Goal: Task Accomplishment & Management: Complete application form

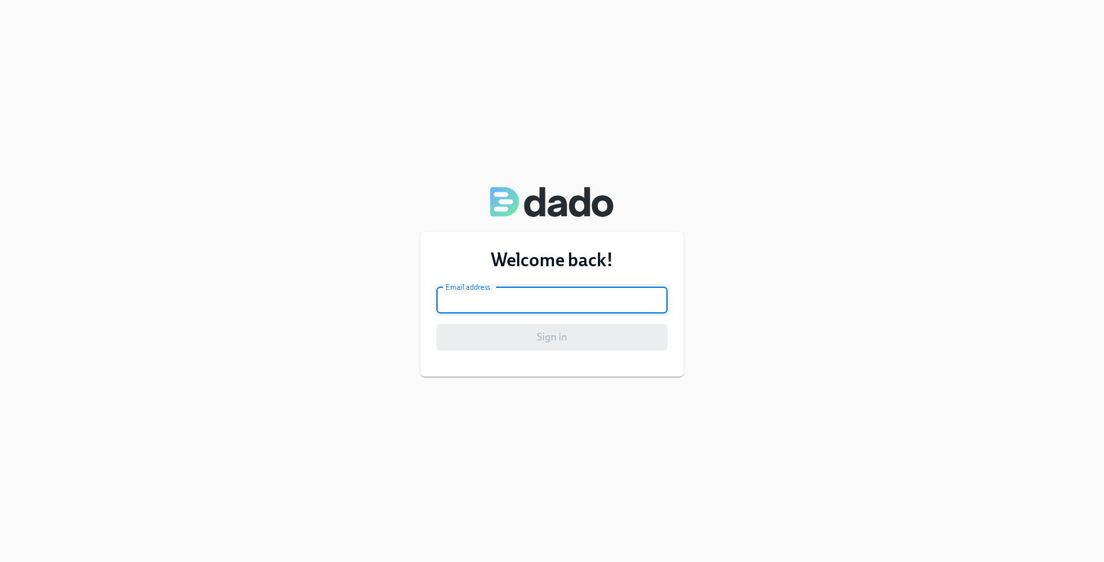
type input "[EMAIL_ADDRESS][DOMAIN_NAME]"
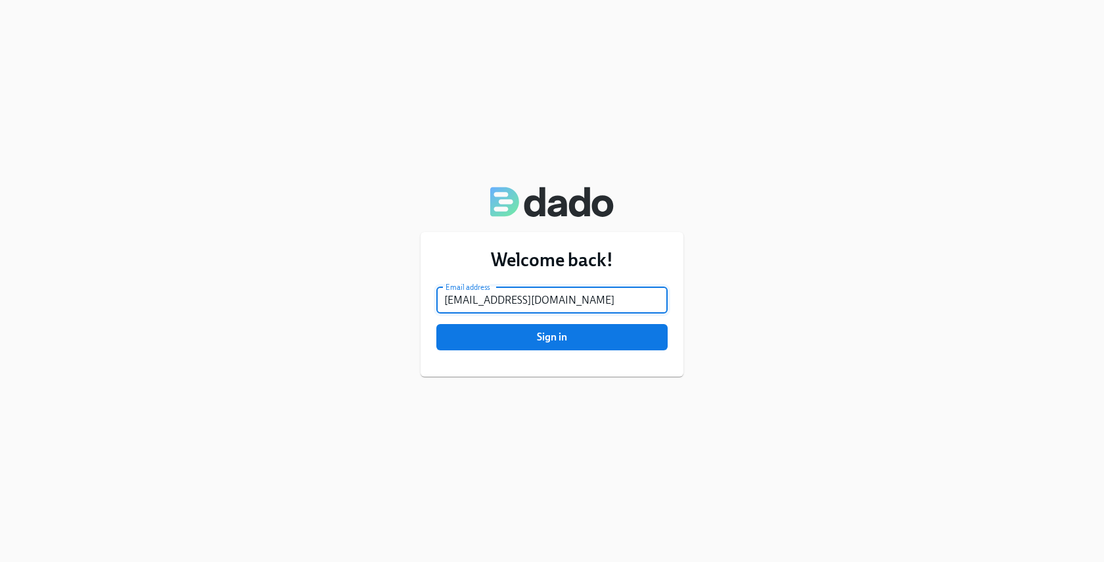
click at [593, 337] on span "Sign in" at bounding box center [552, 337] width 213 height 13
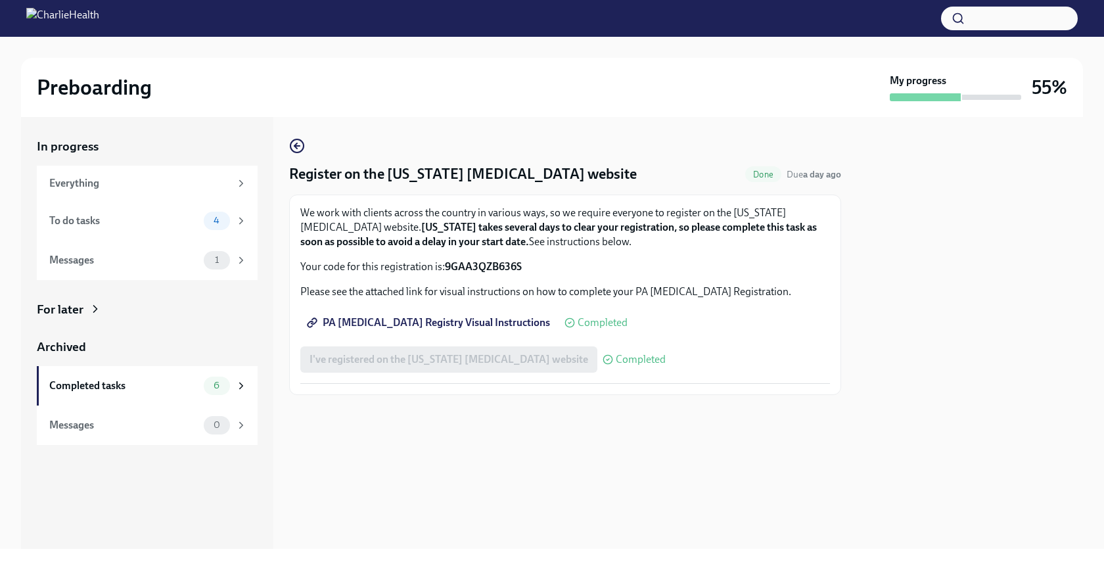
click at [465, 264] on strong "9GAA3QZB636S" at bounding box center [483, 266] width 77 height 12
copy strong "9GAA3QZB636S"
click at [198, 224] on div "To do tasks 4" at bounding box center [148, 221] width 198 height 18
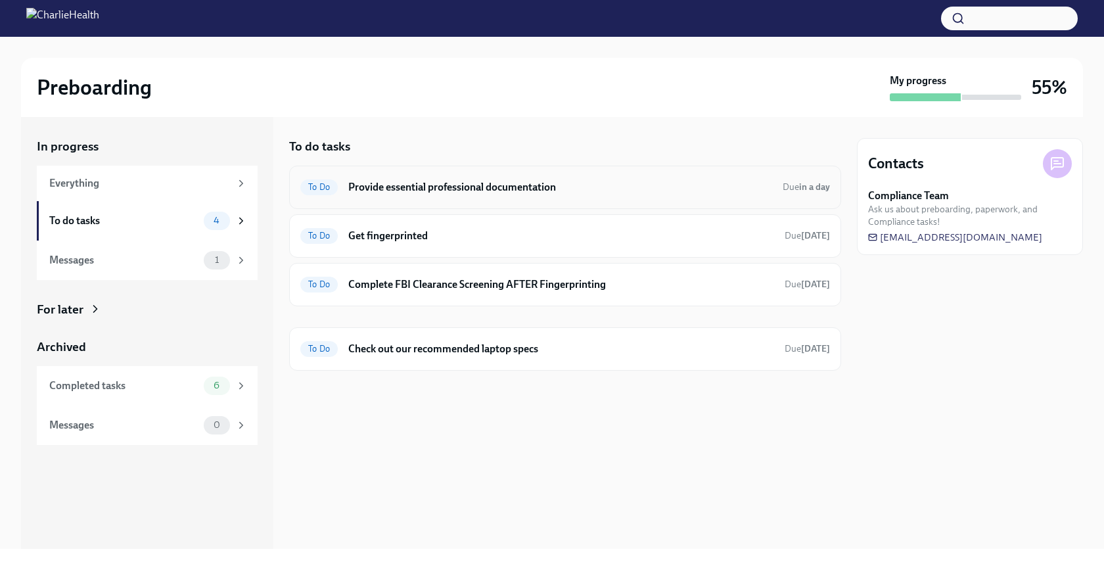
click at [501, 189] on h6 "Provide essential professional documentation" at bounding box center [560, 187] width 424 height 14
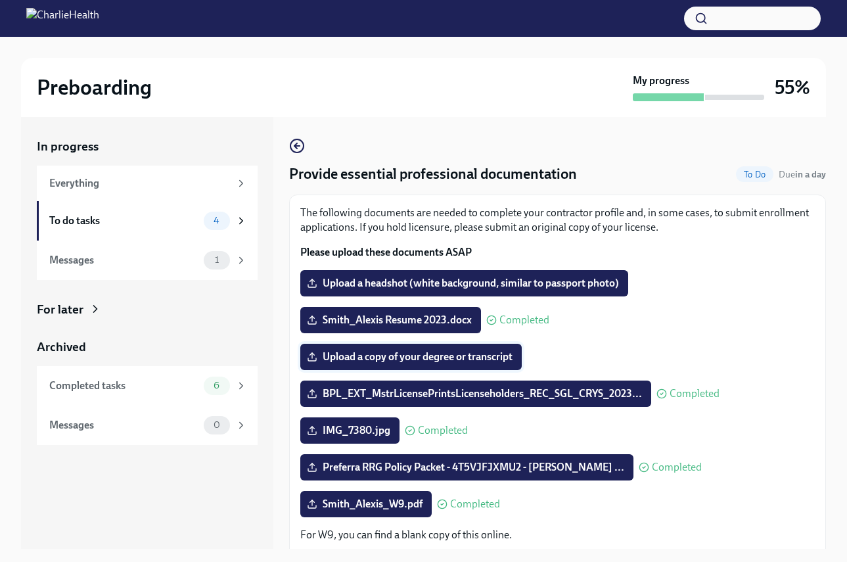
click at [462, 359] on span "Upload a copy of your degree or transcript" at bounding box center [411, 356] width 203 height 13
click at [0, 0] on input "Upload a copy of your degree or transcript" at bounding box center [0, 0] width 0 height 0
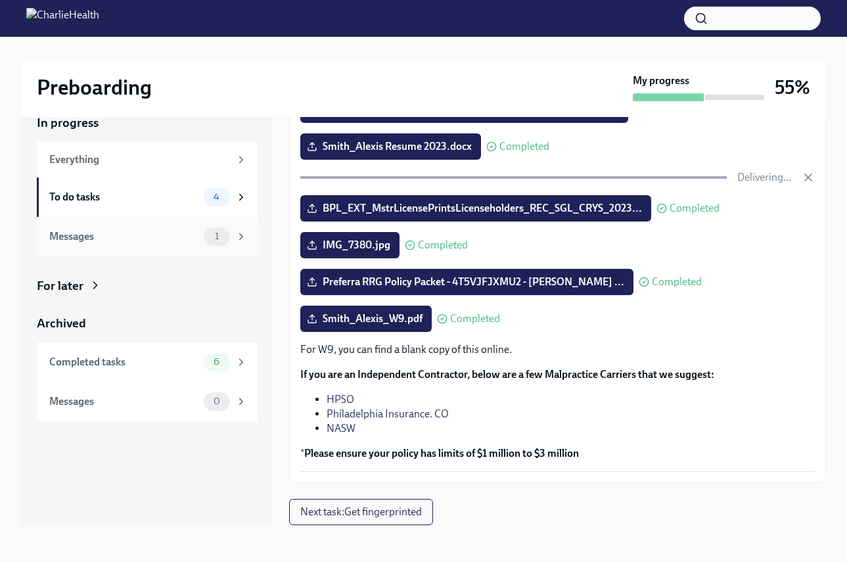
scroll to position [99, 0]
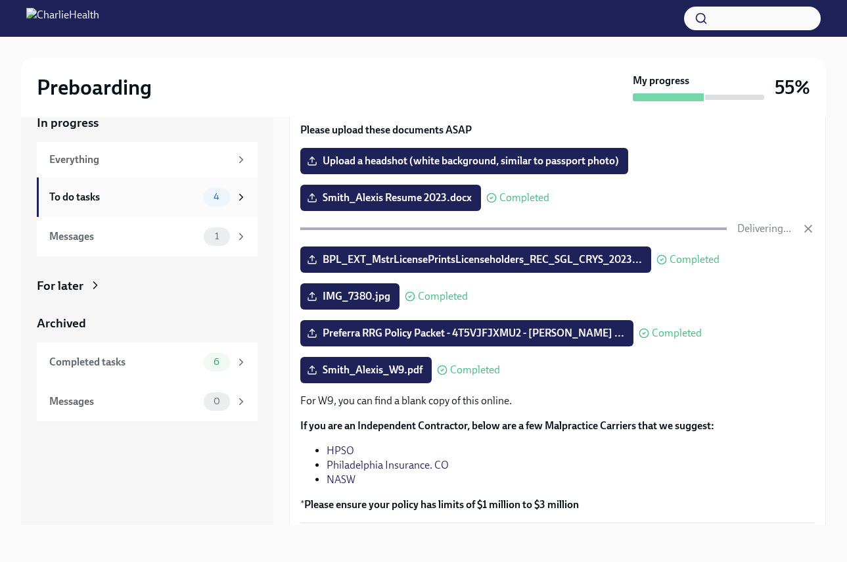
click at [193, 207] on div "To do tasks 4" at bounding box center [147, 196] width 221 height 39
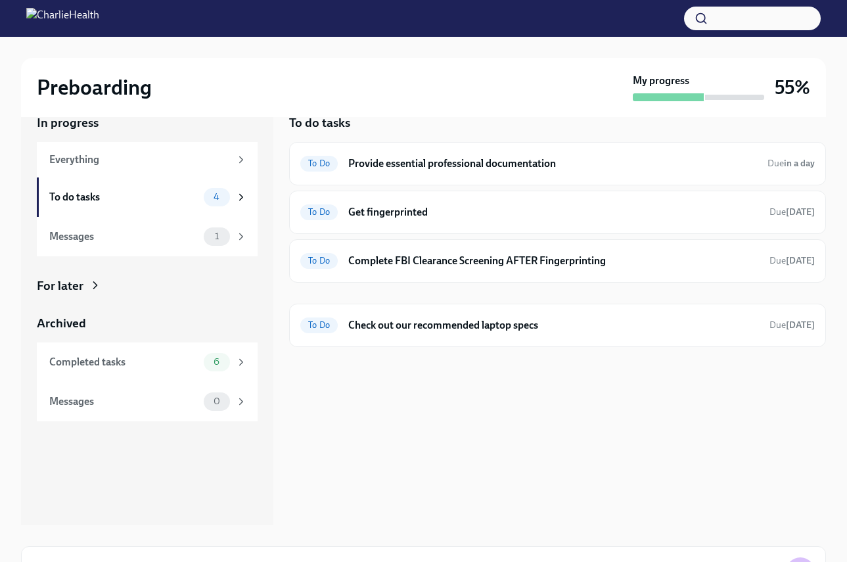
scroll to position [1, 0]
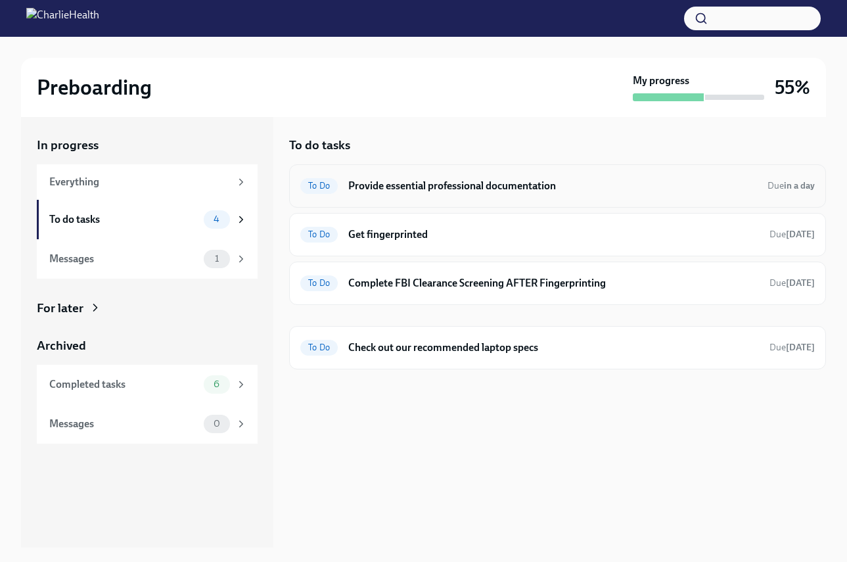
click at [429, 198] on div "To Do Provide essential professional documentation Due in a day" at bounding box center [557, 185] width 537 height 43
click at [428, 193] on div "To Do Provide essential professional documentation Due in a day" at bounding box center [557, 185] width 515 height 21
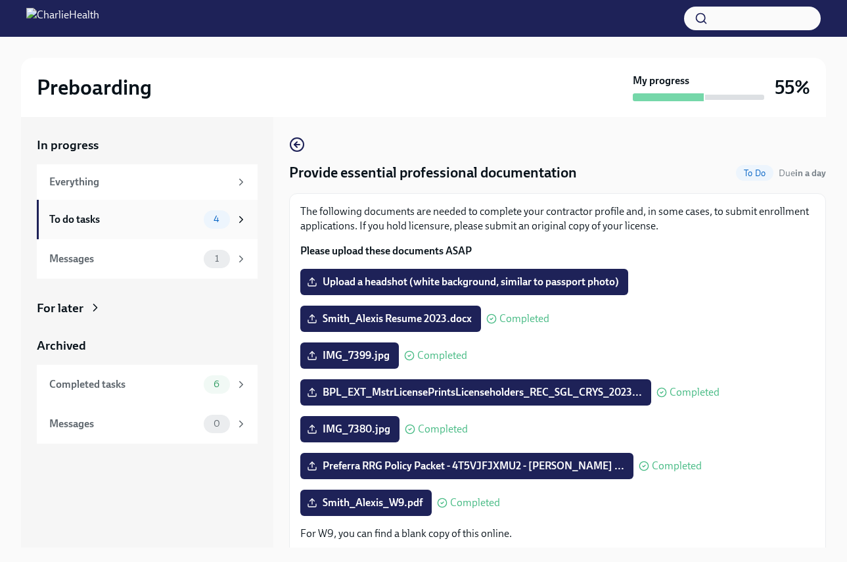
click at [160, 221] on div "To do tasks" at bounding box center [123, 219] width 149 height 14
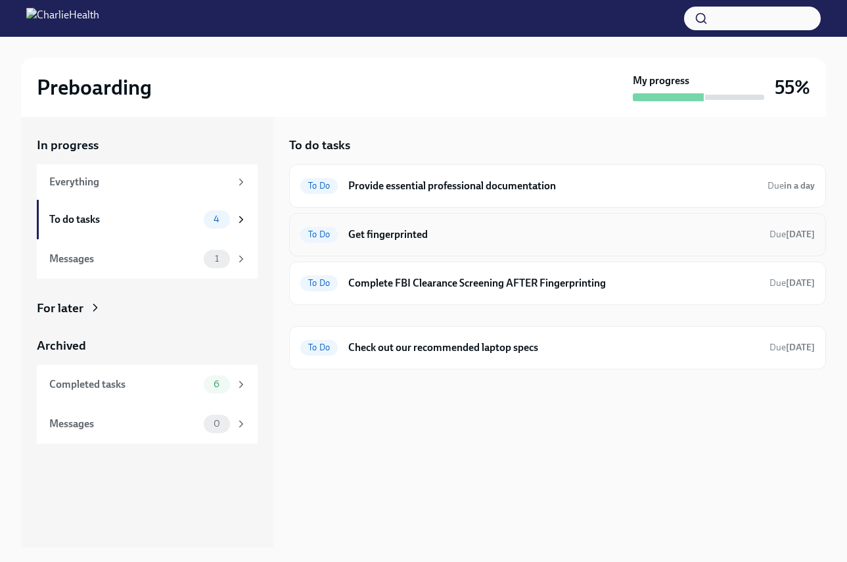
click at [454, 234] on h6 "Get fingerprinted" at bounding box center [553, 234] width 411 height 14
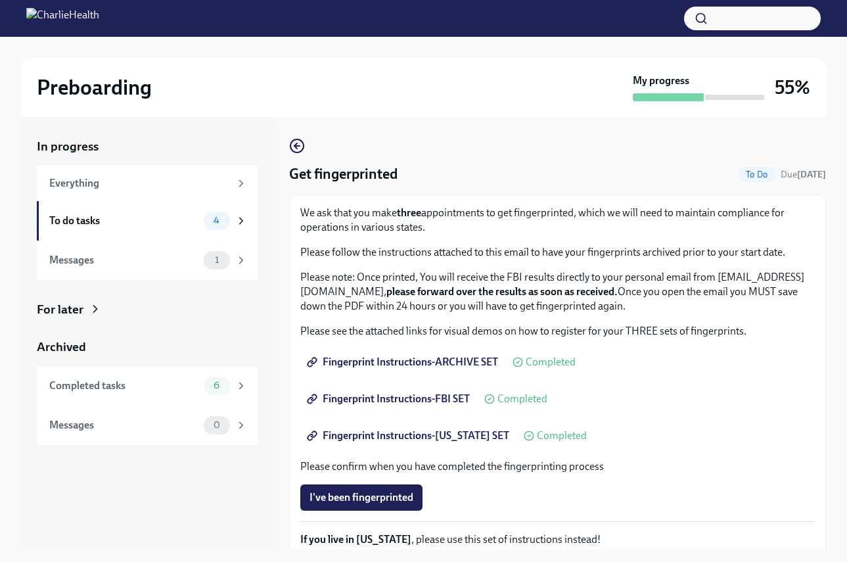
click at [442, 362] on span "Fingerprint Instructions-ARCHIVE SET" at bounding box center [404, 362] width 189 height 13
click at [227, 220] on span "4" at bounding box center [217, 221] width 22 height 10
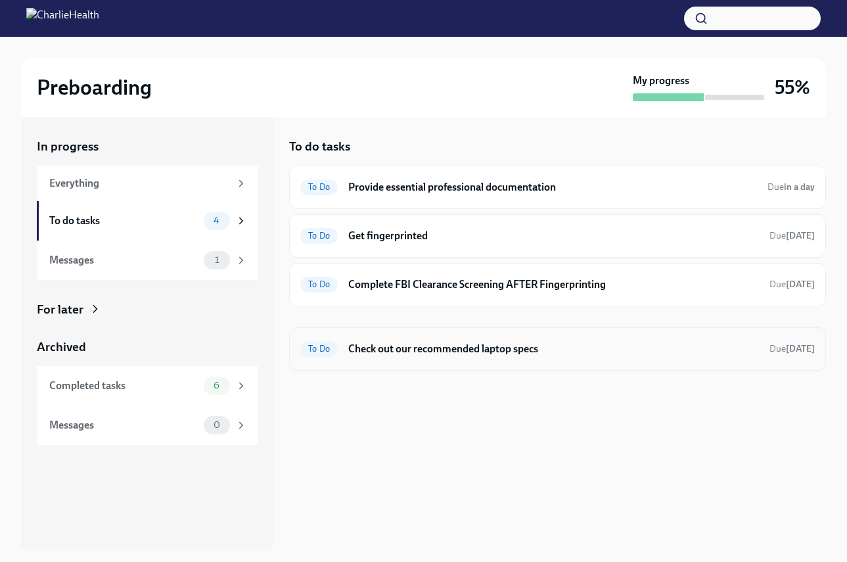
click at [611, 351] on h6 "Check out our recommended laptop specs" at bounding box center [553, 349] width 411 height 14
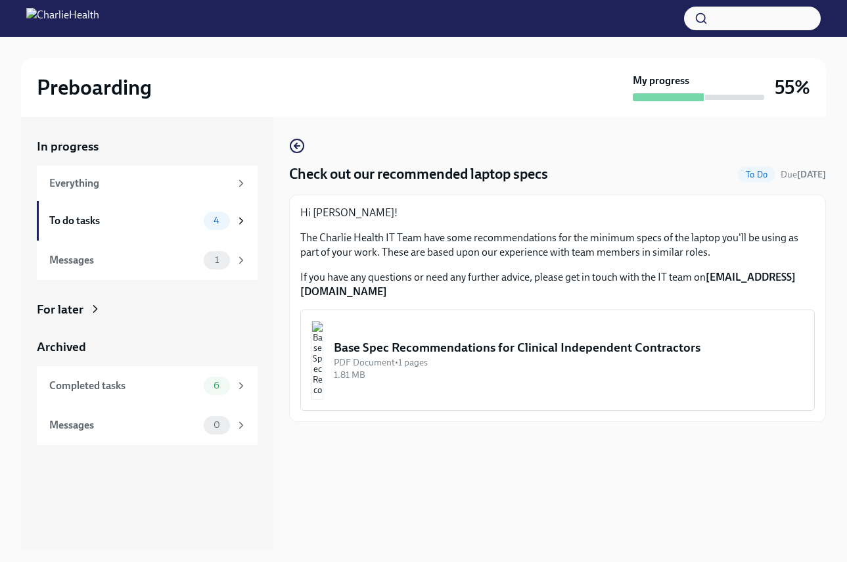
click at [616, 356] on div "PDF Document • 1 pages" at bounding box center [569, 362] width 470 height 12
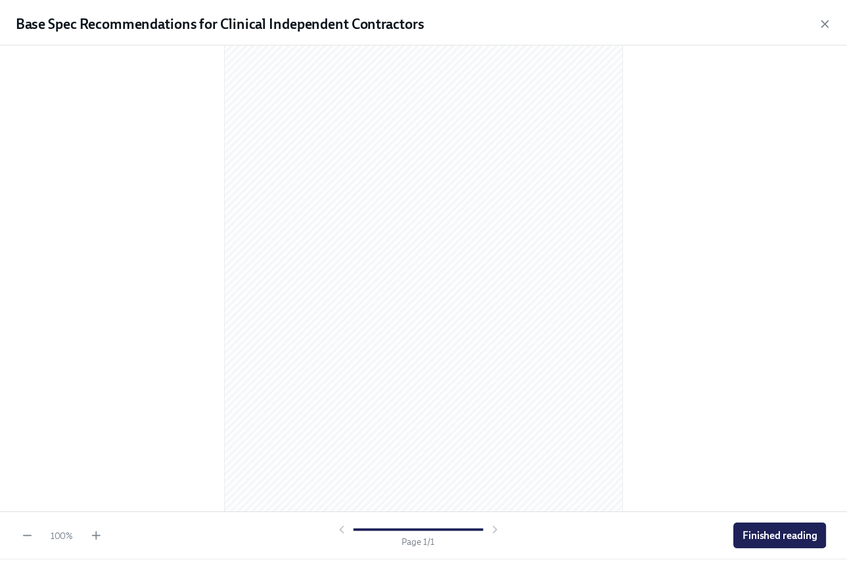
scroll to position [72, 0]
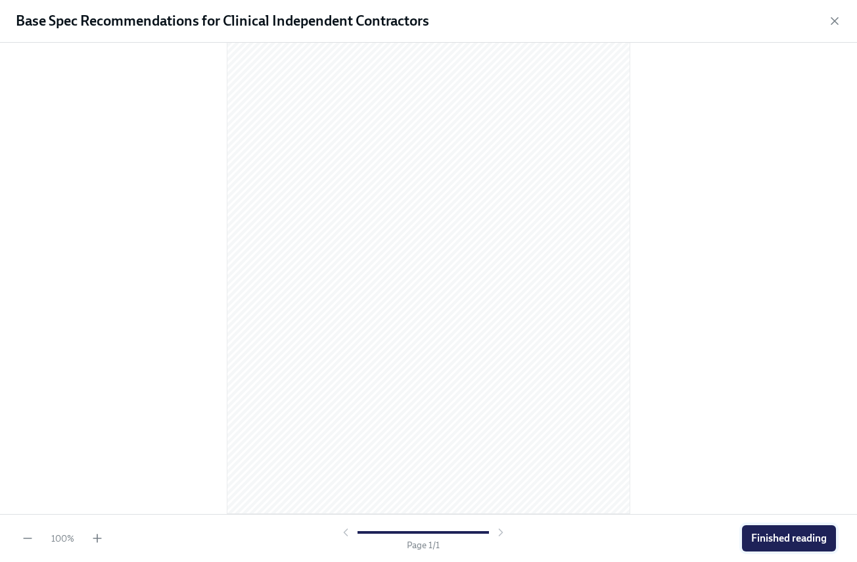
click at [802, 538] on span "Finished reading" at bounding box center [789, 538] width 76 height 13
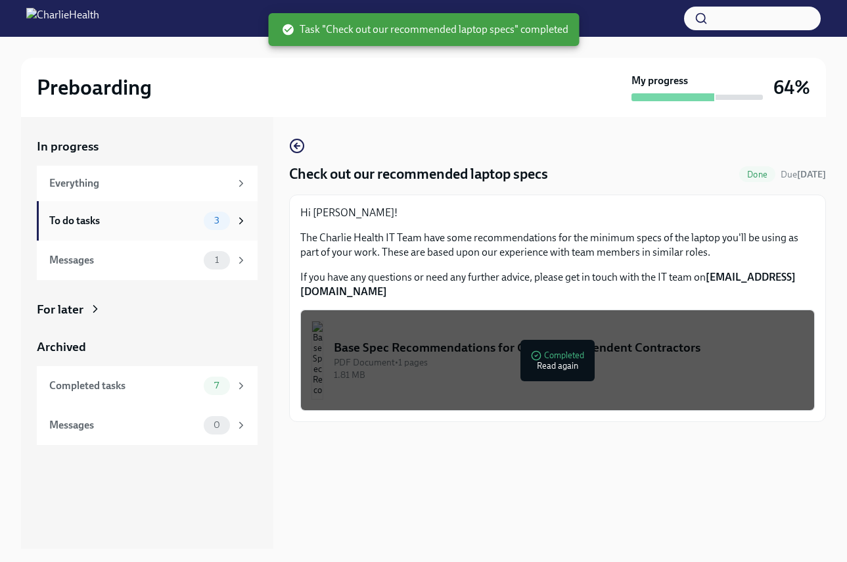
click at [214, 227] on div "3" at bounding box center [217, 221] width 26 height 18
